Goal: Task Accomplishment & Management: Manage account settings

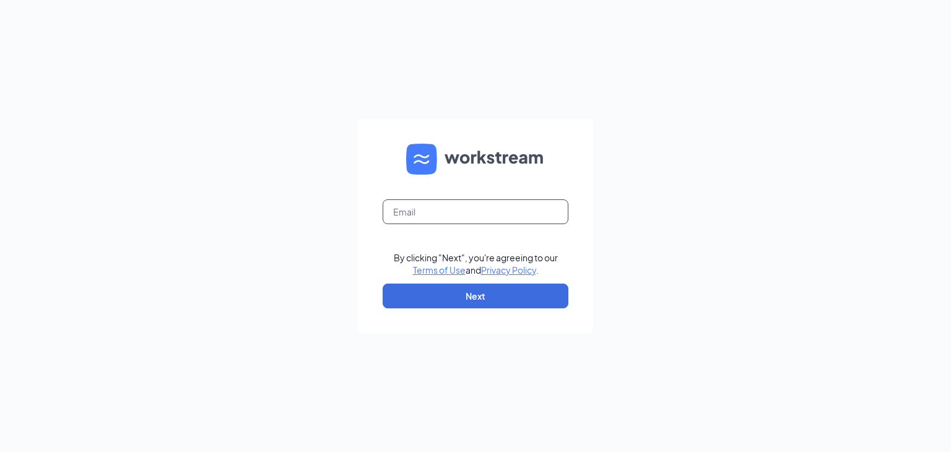
click at [392, 209] on input "text" at bounding box center [476, 211] width 186 height 25
type input "[PERSON_NAME][EMAIL_ADDRESS][DOMAIN_NAME]"
click at [456, 300] on button "Next" at bounding box center [476, 296] width 186 height 25
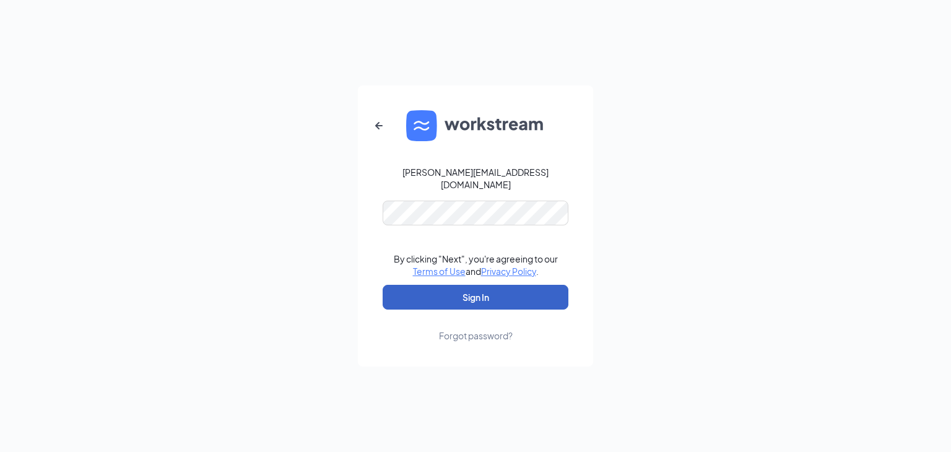
click at [468, 288] on button "Sign In" at bounding box center [476, 297] width 186 height 25
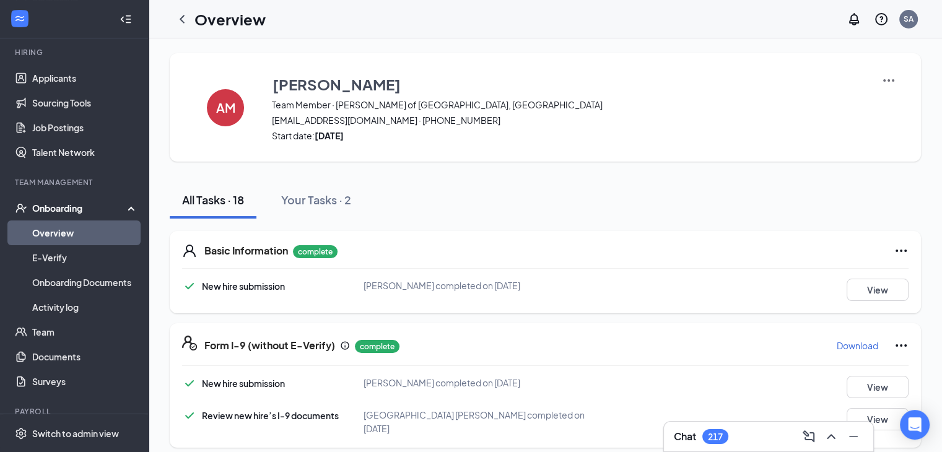
scroll to position [156, 0]
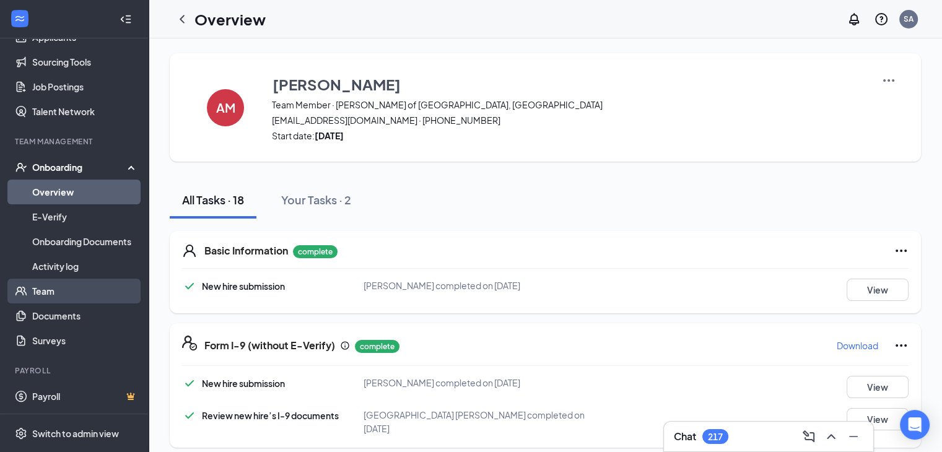
click at [77, 290] on link "Team" at bounding box center [85, 291] width 106 height 25
